Goal: Task Accomplishment & Management: Manage account settings

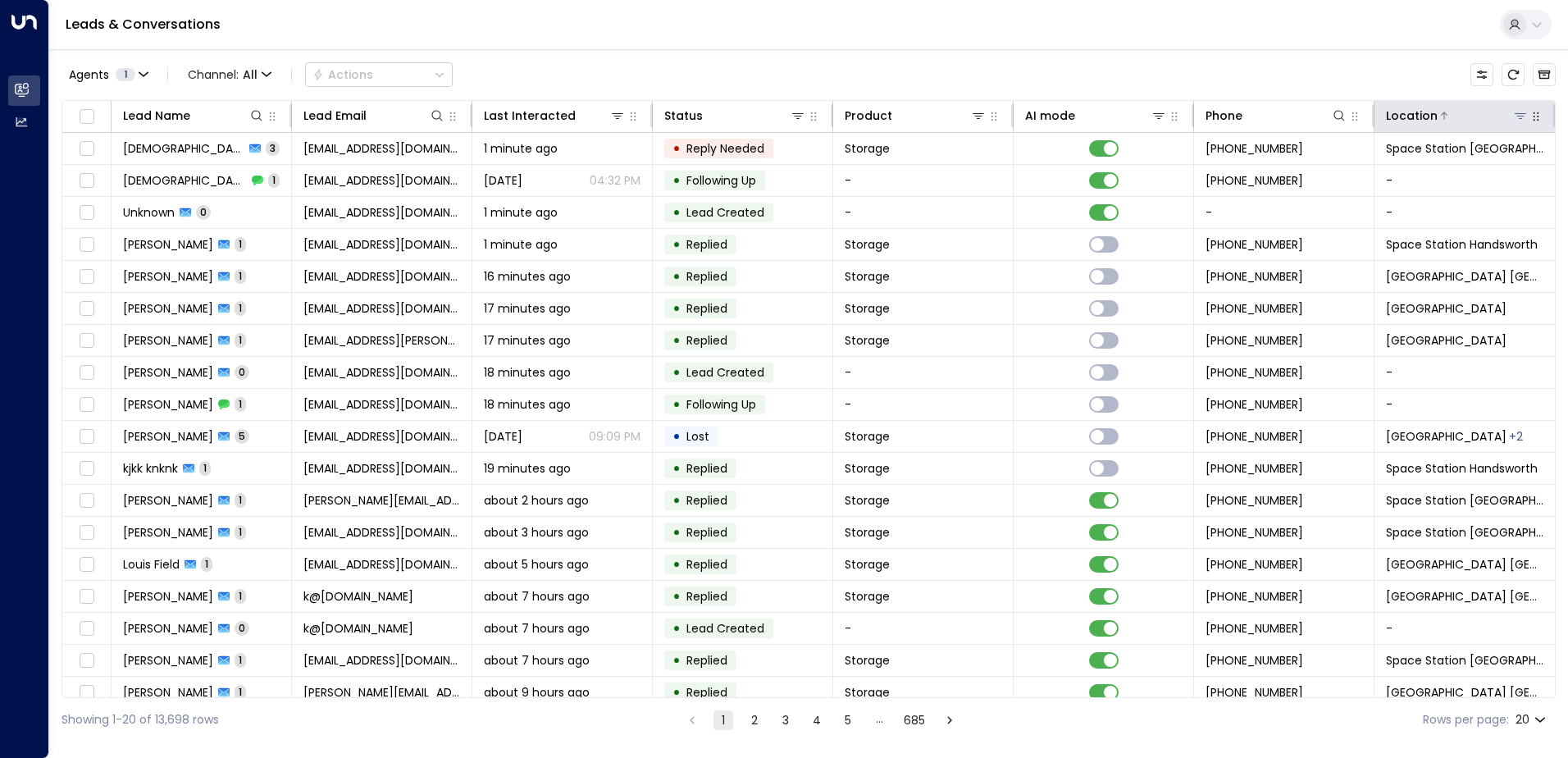
click at [1515, 121] on icon at bounding box center [1521, 115] width 13 height 13
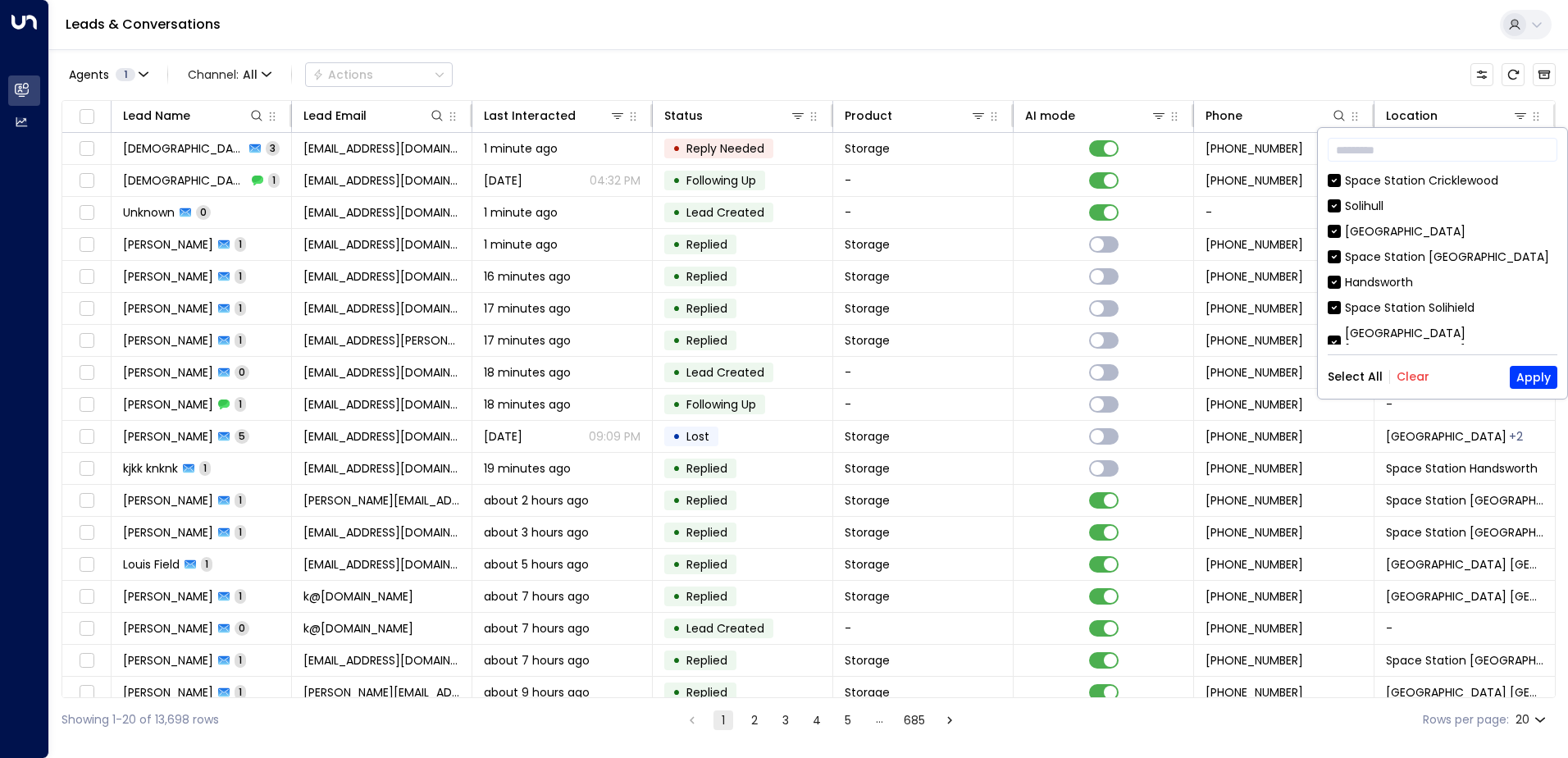
click at [1410, 373] on button "Clear" at bounding box center [1413, 377] width 33 height 13
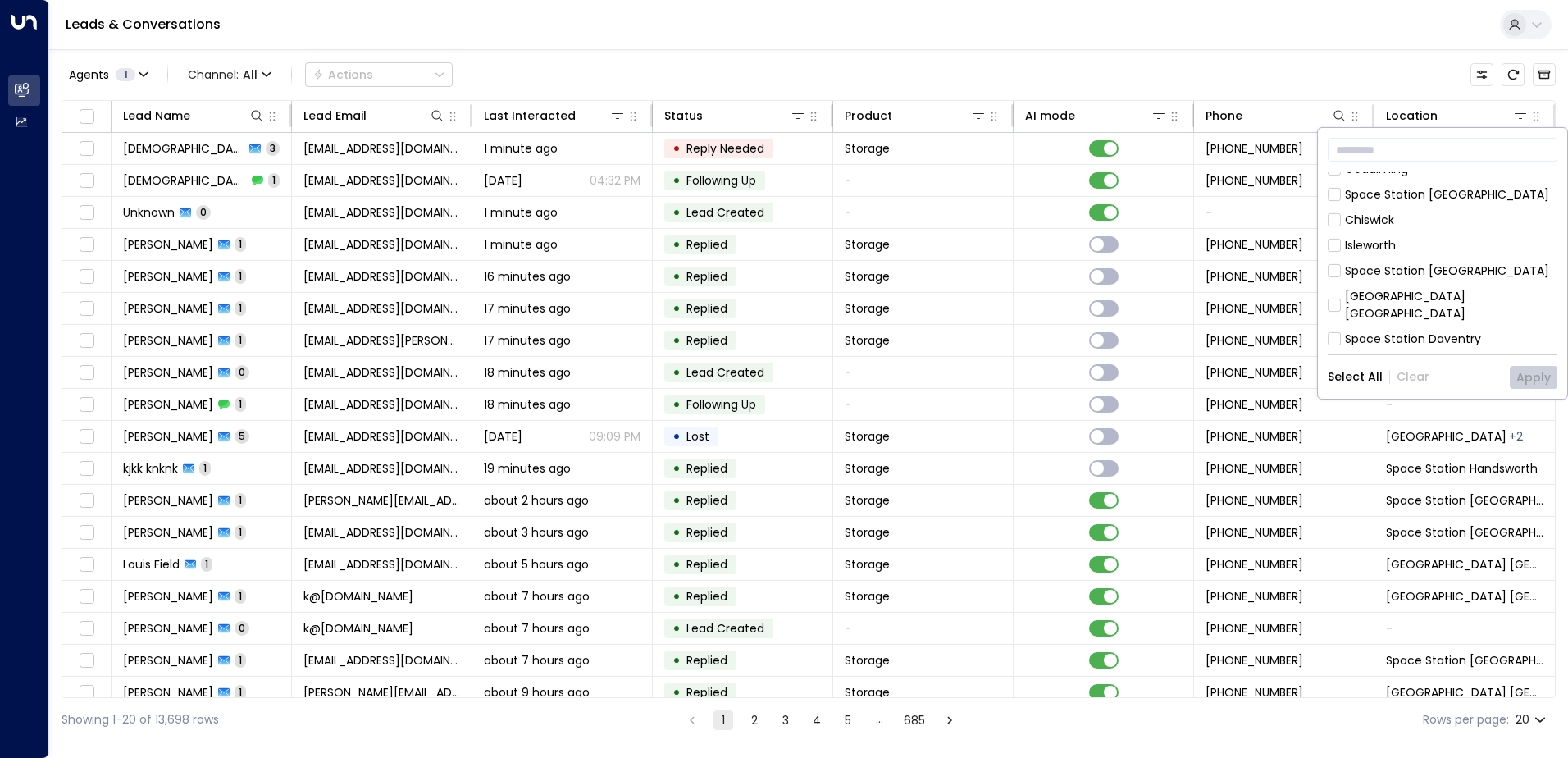
scroll to position [739, 0]
click at [1412, 274] on div "Space Station [GEOGRAPHIC_DATA]" at bounding box center [1447, 283] width 204 height 17
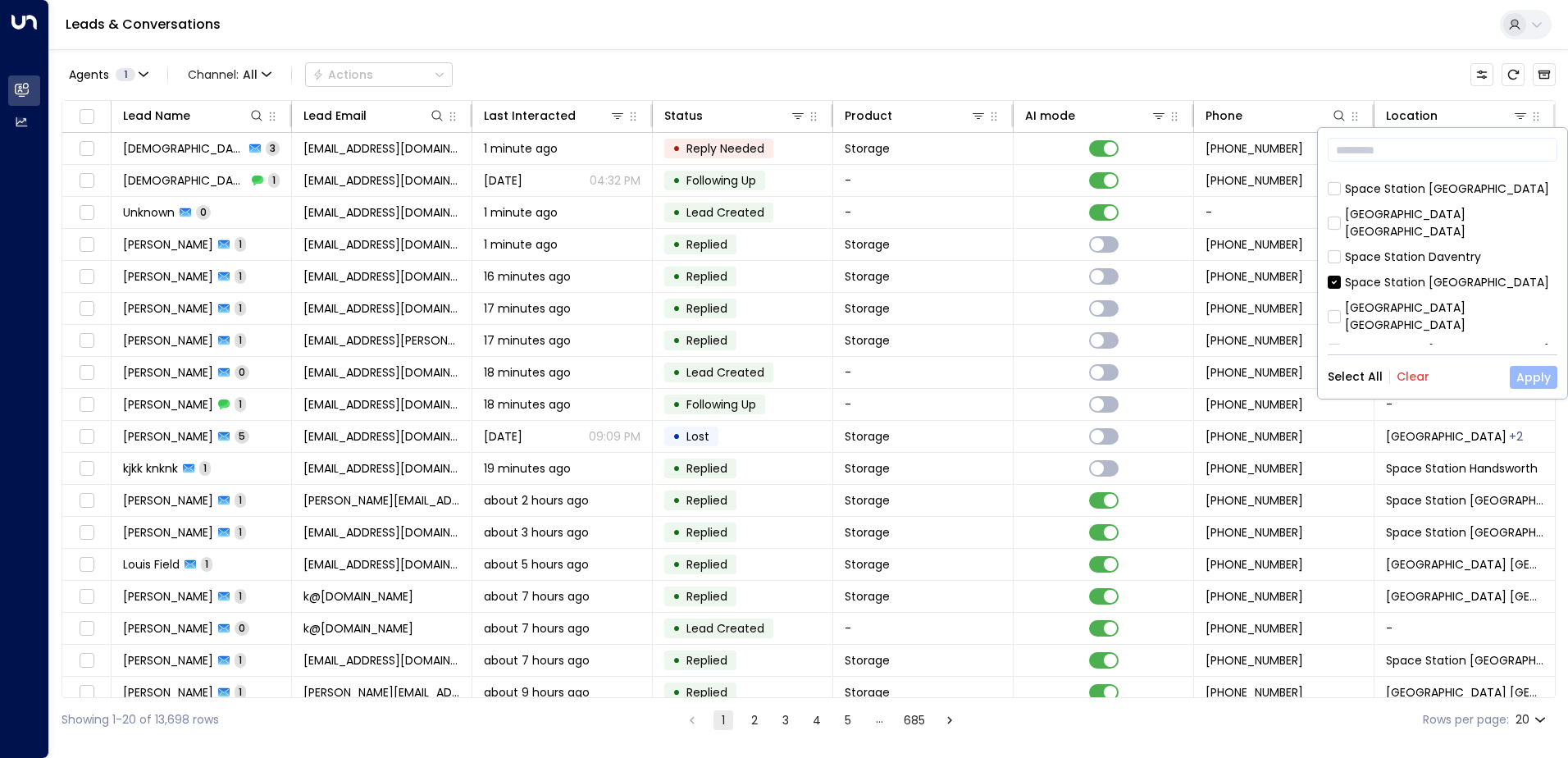
click at [1538, 378] on button "Apply" at bounding box center [1533, 378] width 47 height 23
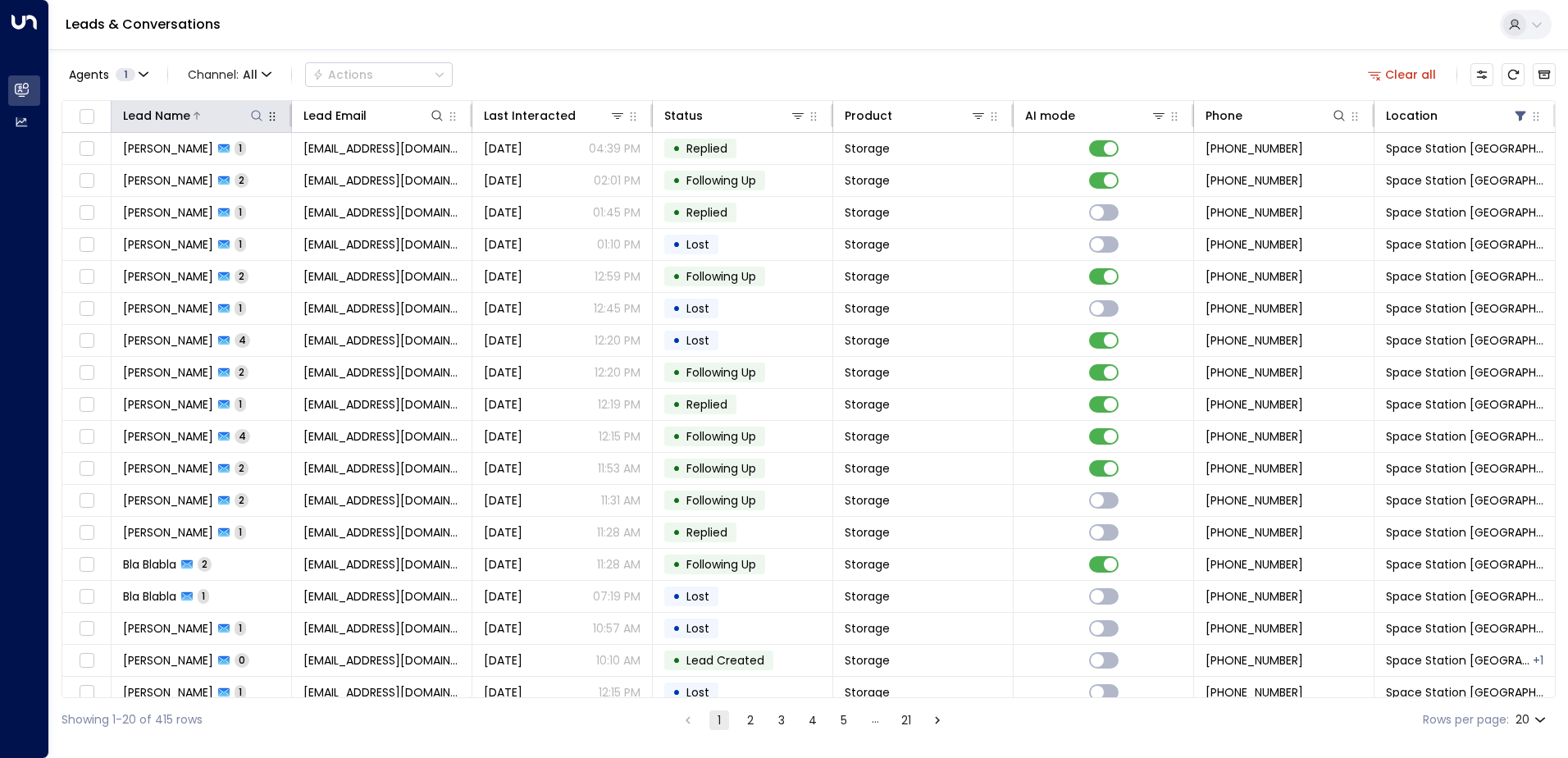
click at [246, 109] on div at bounding box center [228, 115] width 75 height 16
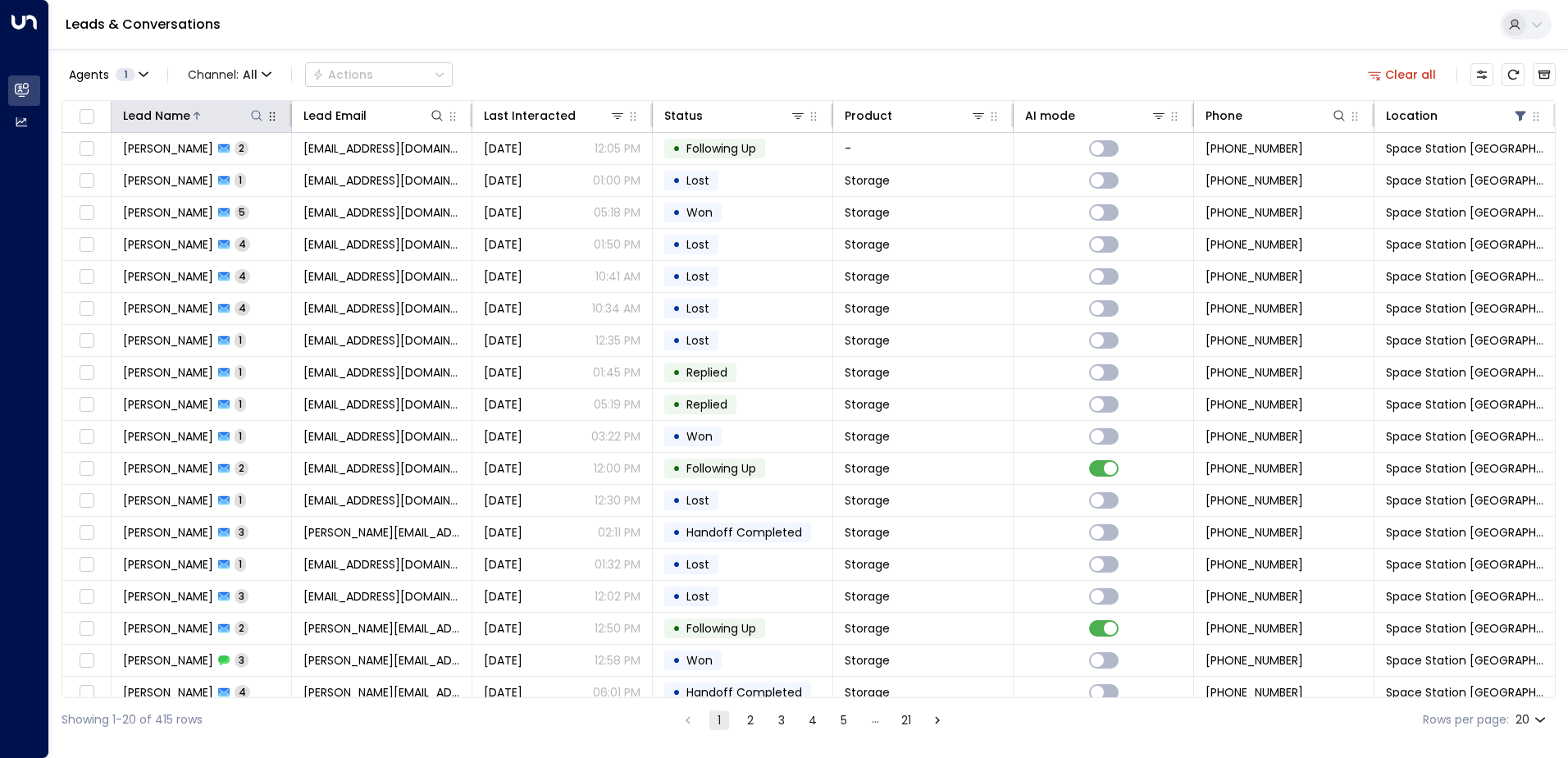
click at [260, 119] on icon at bounding box center [256, 114] width 11 height 11
click at [247, 171] on input "text" at bounding box center [255, 175] width 226 height 31
type input "******"
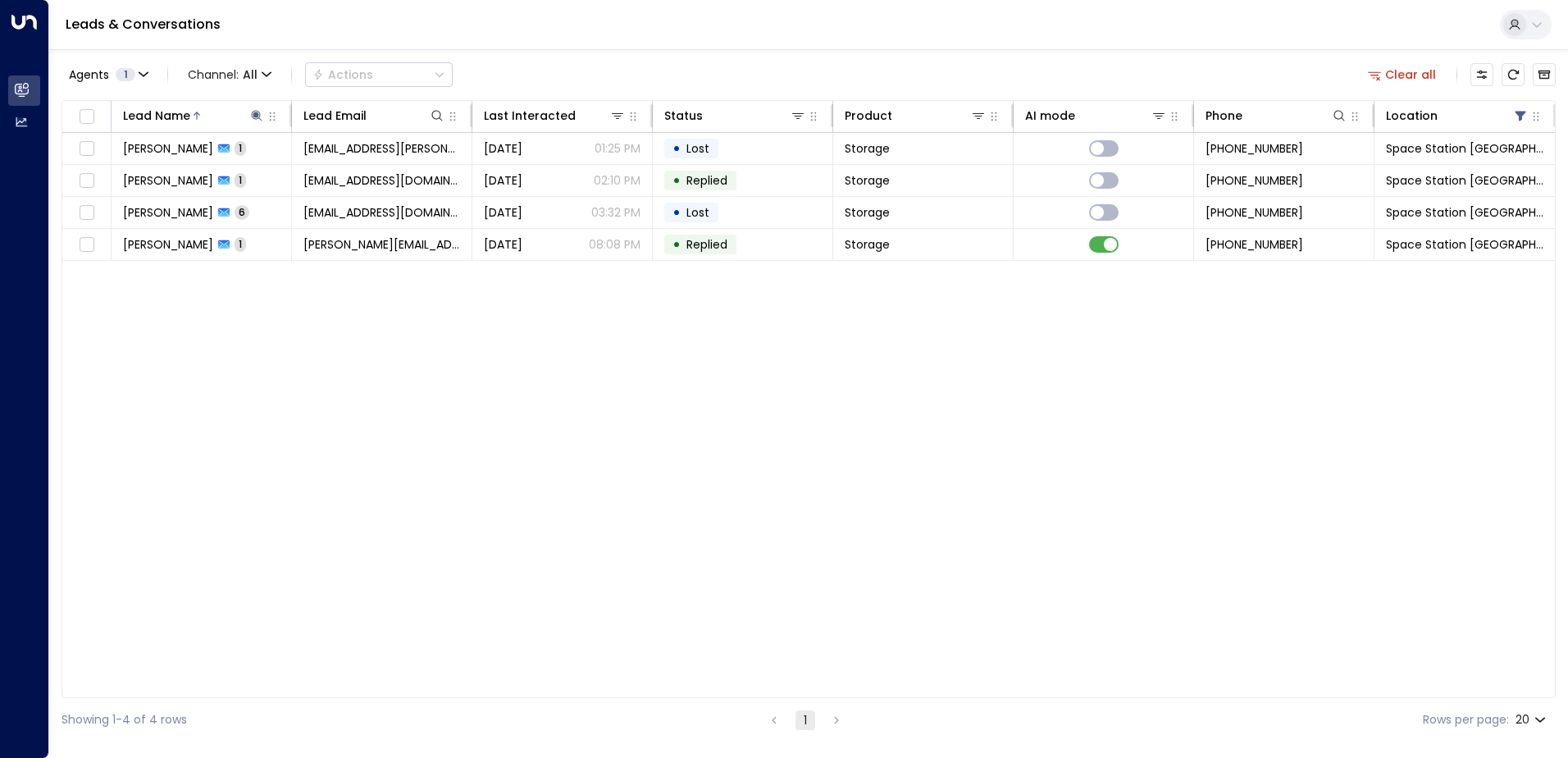
click at [396, 332] on div "Lead Name Lead Email Last Interacted Status Product AI mode Phone Location [PER…" at bounding box center [809, 399] width 1495 height 598
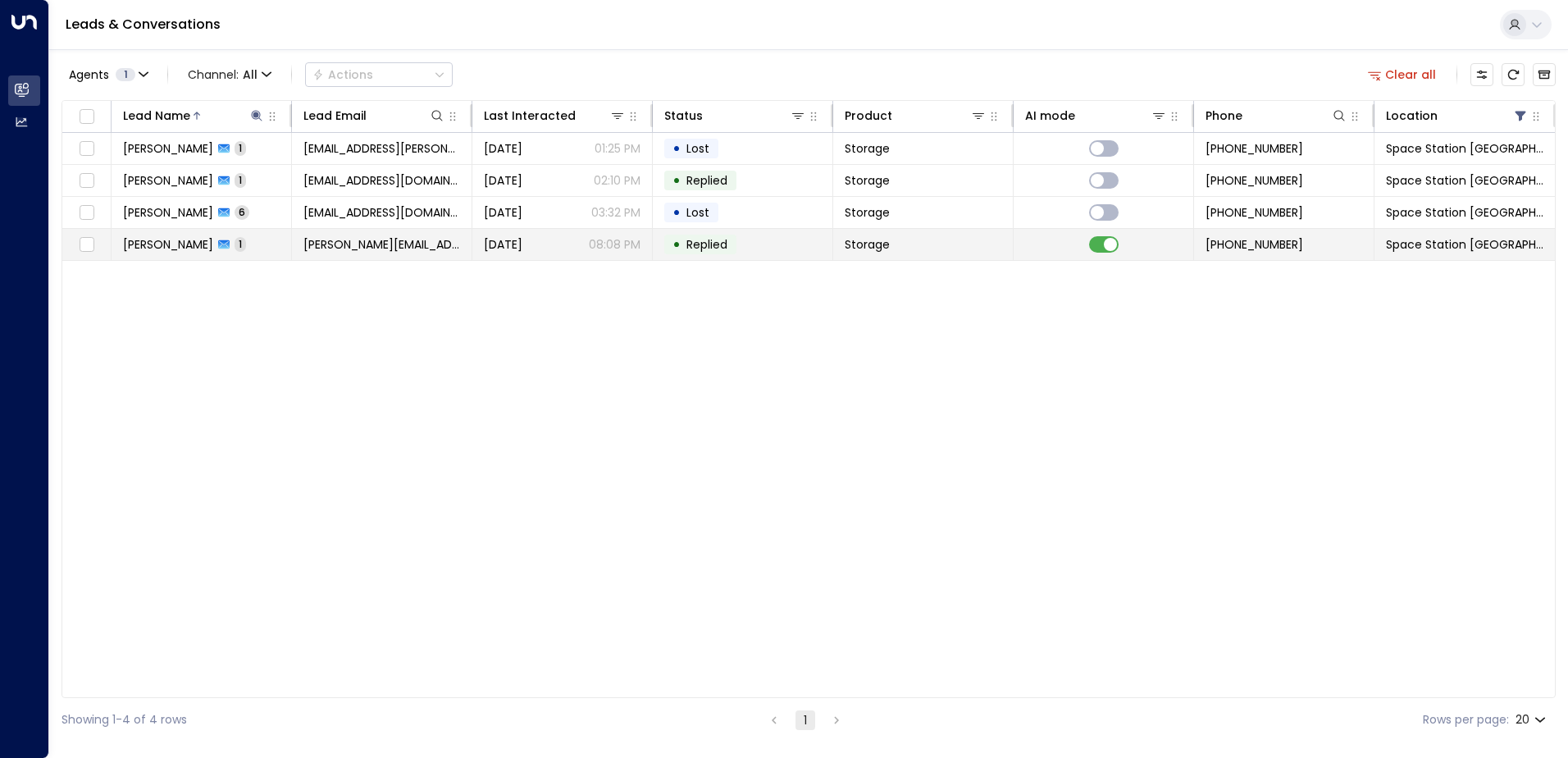
click at [574, 240] on div "[DATE] 08:08 PM" at bounding box center [561, 244] width 157 height 16
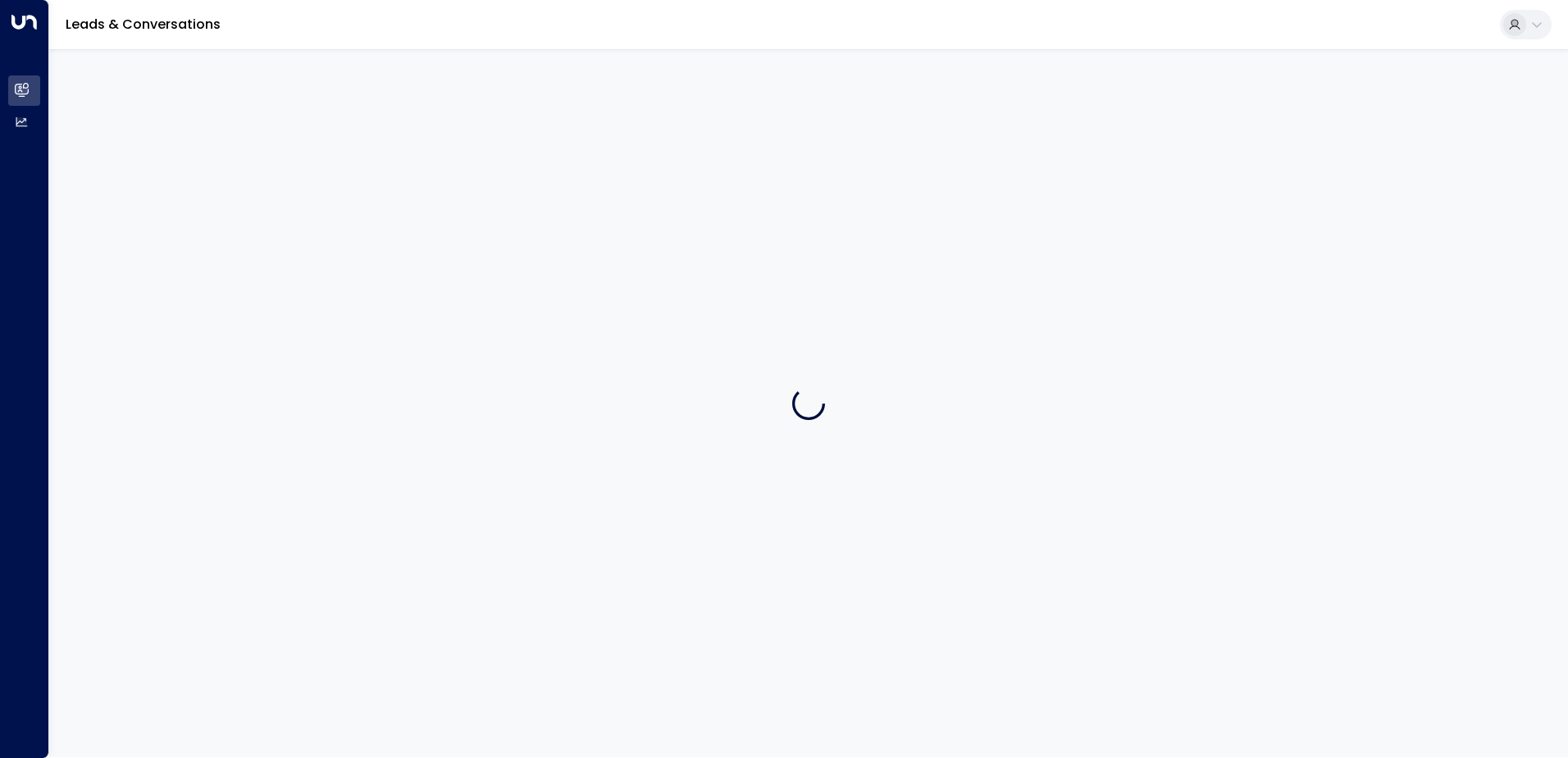
click at [574, 240] on div at bounding box center [809, 403] width 1519 height 708
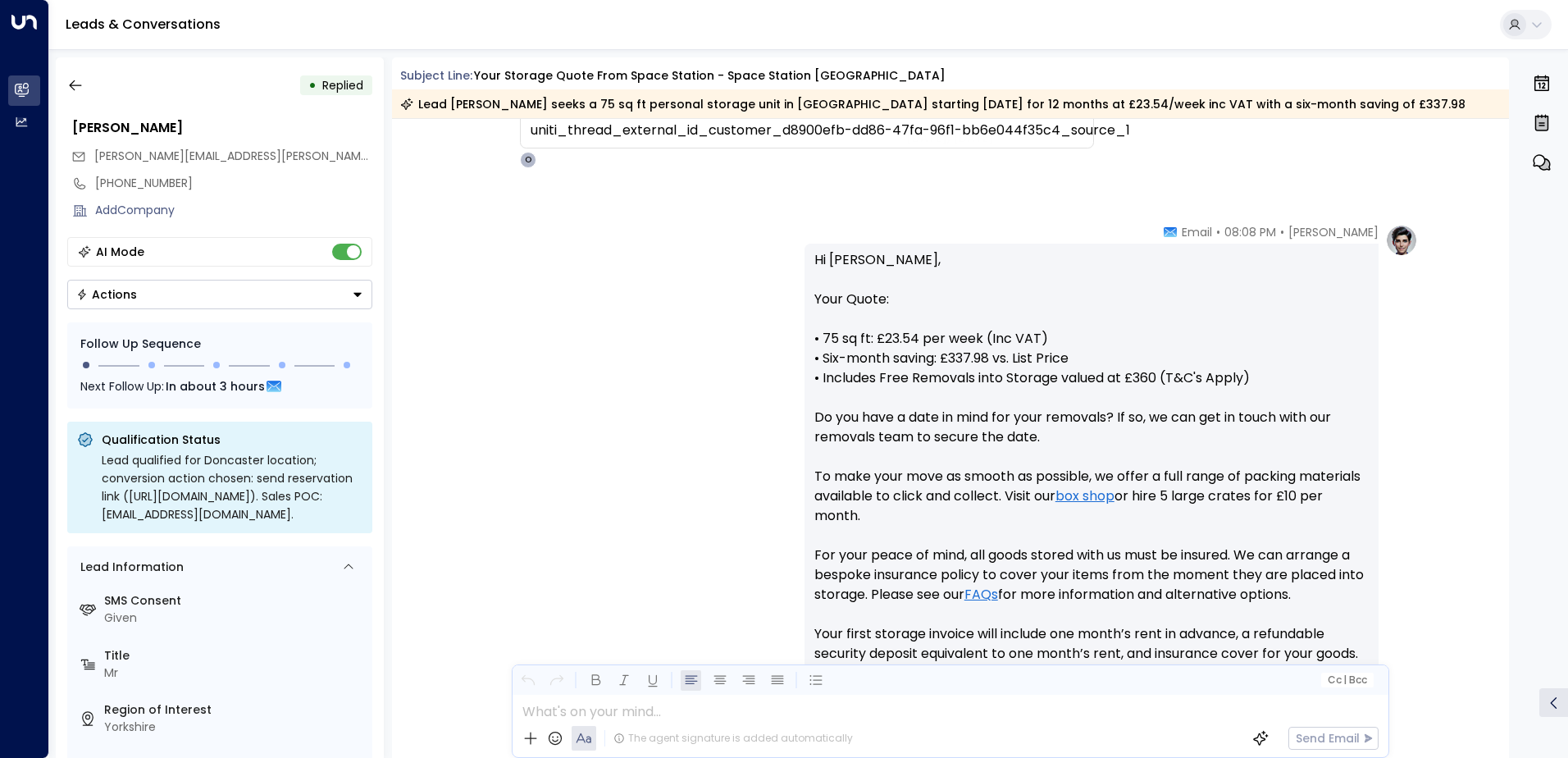
scroll to position [746, 0]
